Goal: Transaction & Acquisition: Purchase product/service

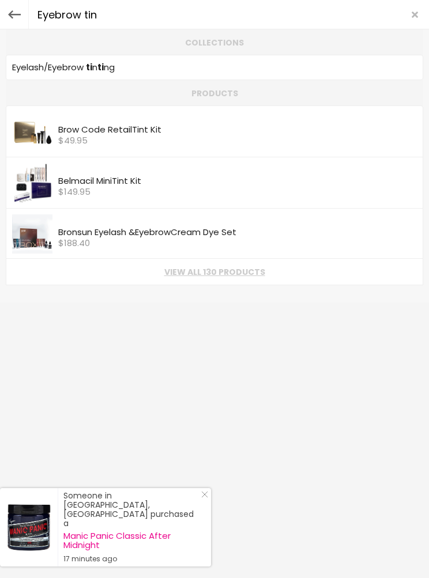
type input "Eyebrow tint"
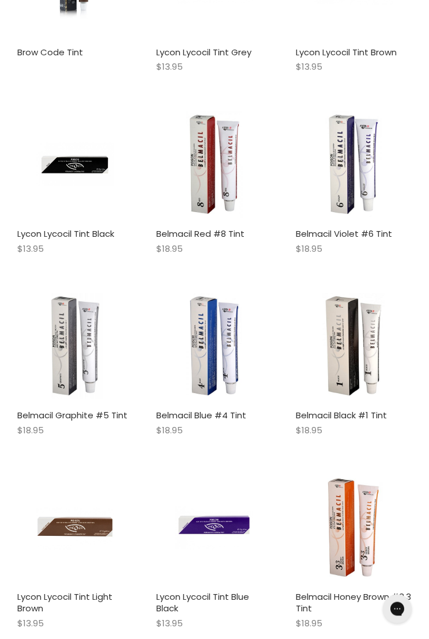
scroll to position [572, 0]
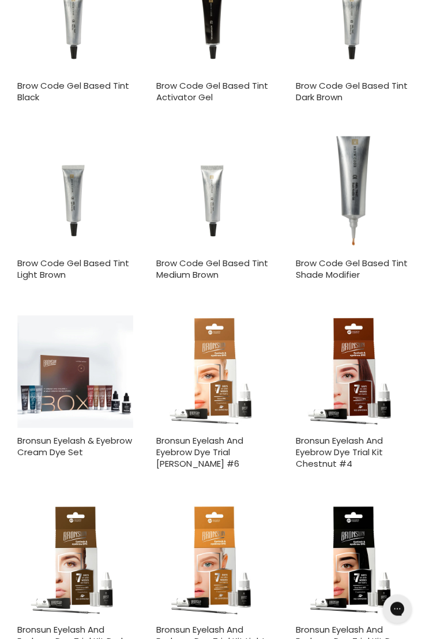
scroll to position [2372, 0]
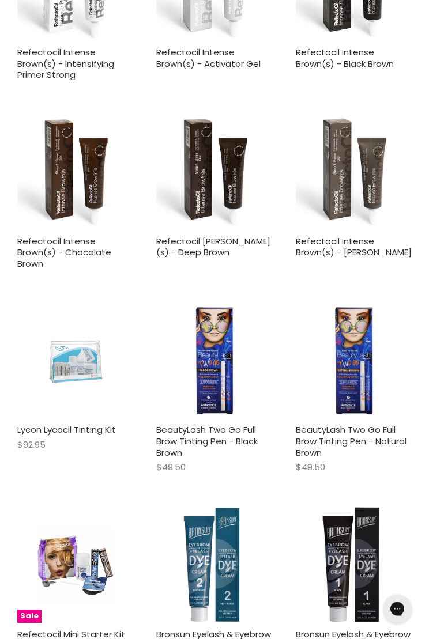
scroll to position [3720, 0]
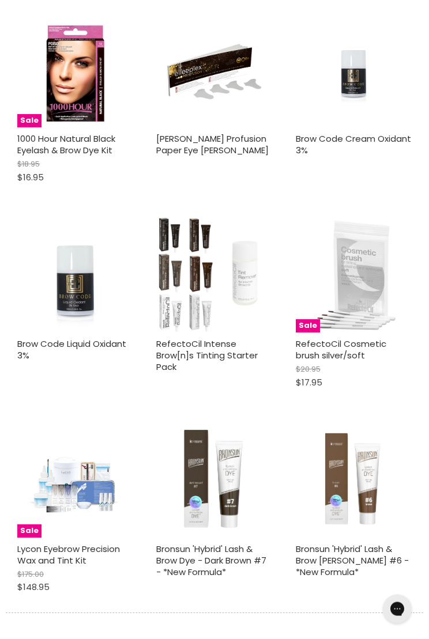
scroll to position [5804, 0]
